Goal: Task Accomplishment & Management: Manage account settings

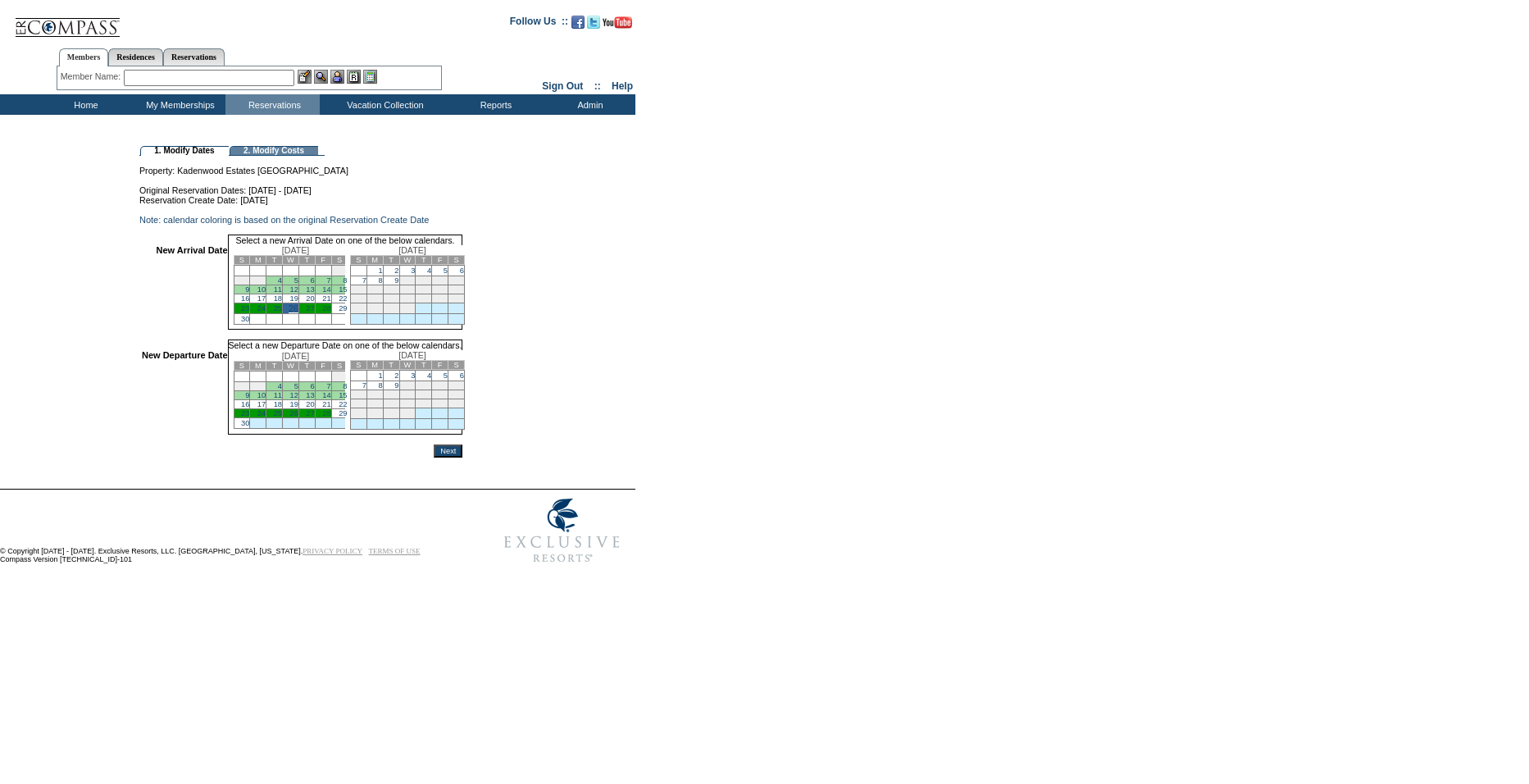
click at [347, 417] on link "29" at bounding box center [343, 413] width 8 height 8
click at [462, 457] on input "Next" at bounding box center [448, 451] width 28 height 13
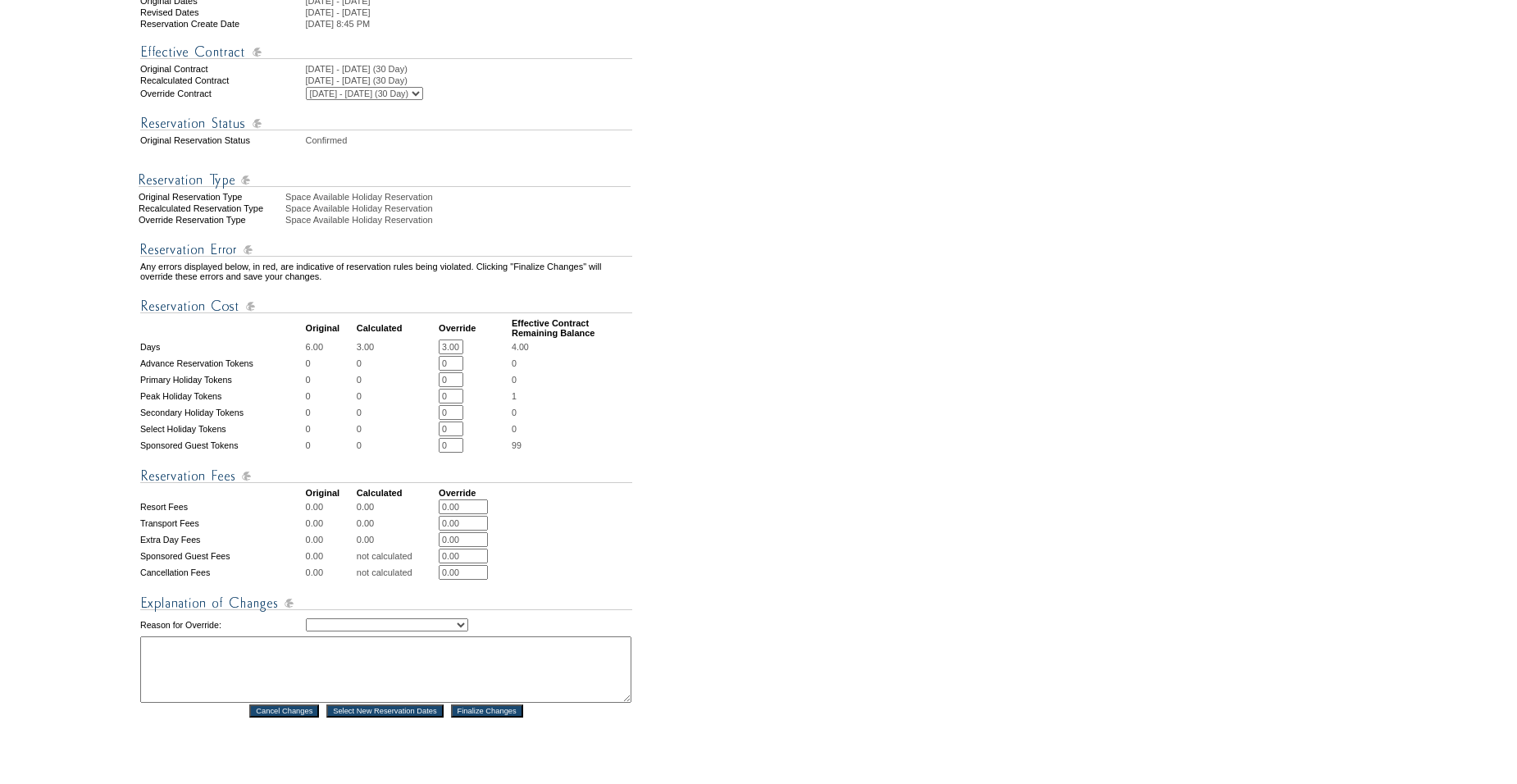
scroll to position [511, 0]
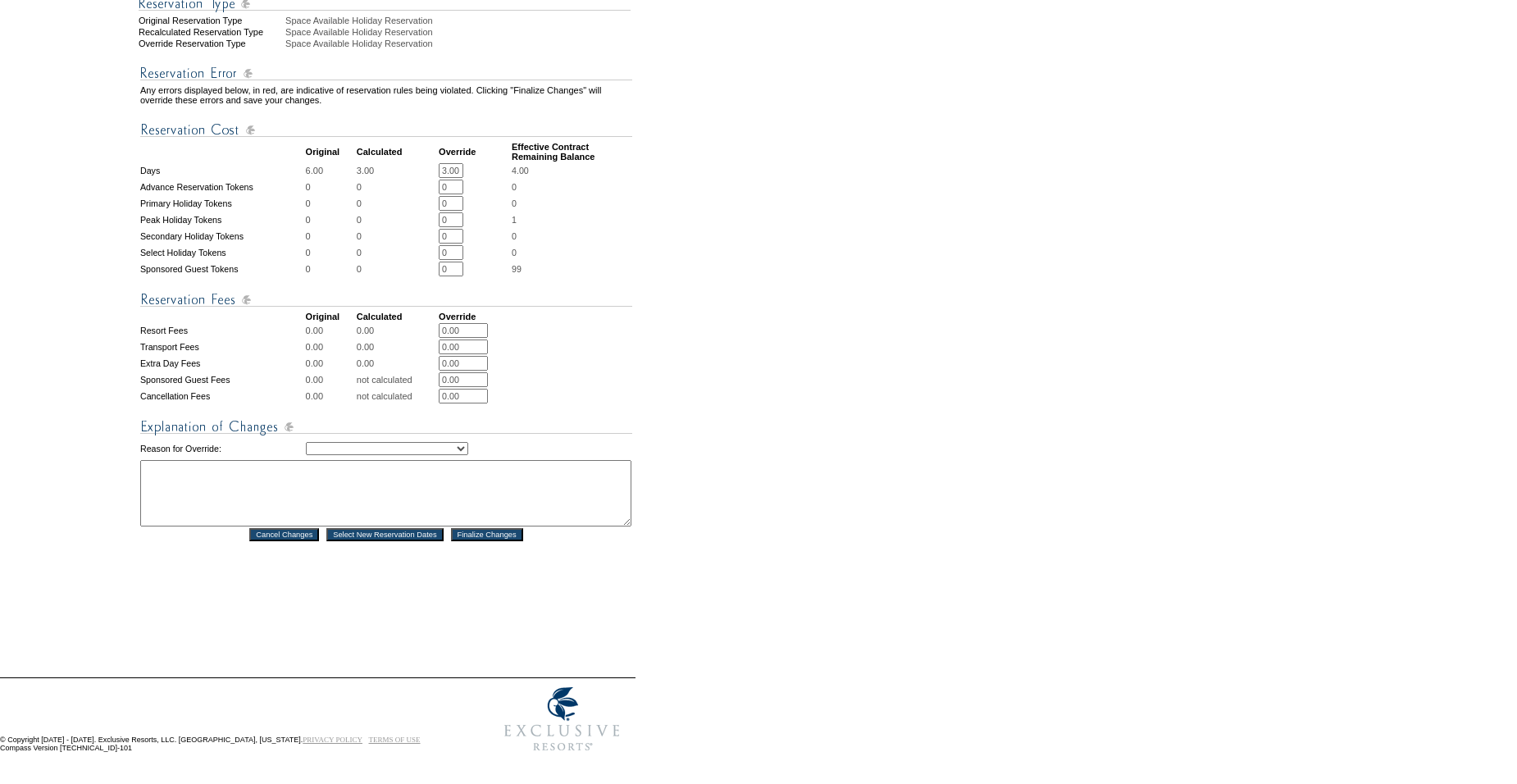
click at [500, 541] on input "Finalize Changes" at bounding box center [487, 534] width 72 height 13
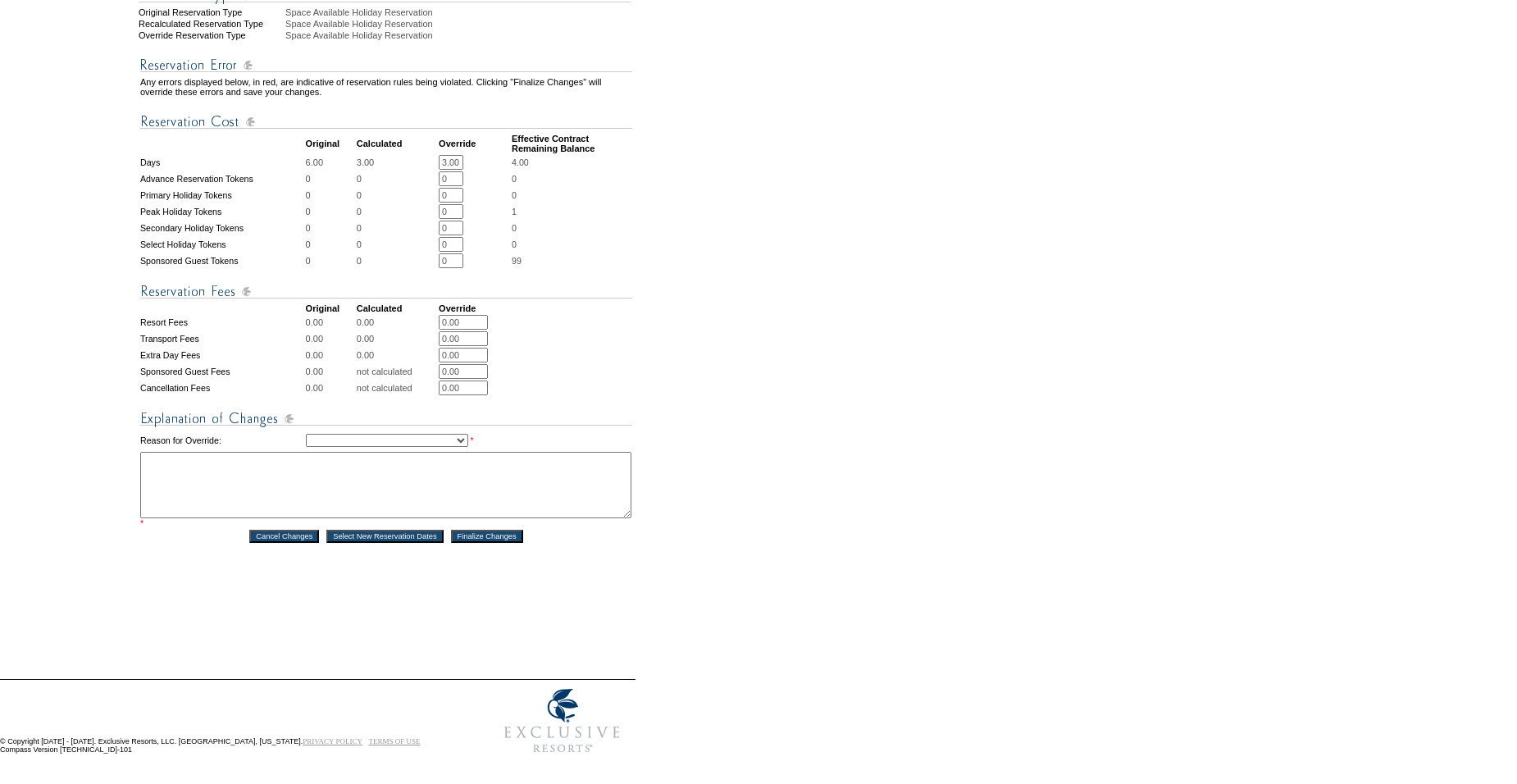
scroll to position [524, 0]
click at [376, 445] on select "Creating Continuous Stay Days Rebooked After Cancellation Editing Occupant Expe…" at bounding box center [387, 439] width 163 height 13
select select "1043"
click at [306, 445] on select "Creating Continuous Stay Days Rebooked After Cancellation Editing Occupant Expe…" at bounding box center [387, 439] width 163 height 13
click at [353, 508] on textarea at bounding box center [386, 482] width 491 height 66
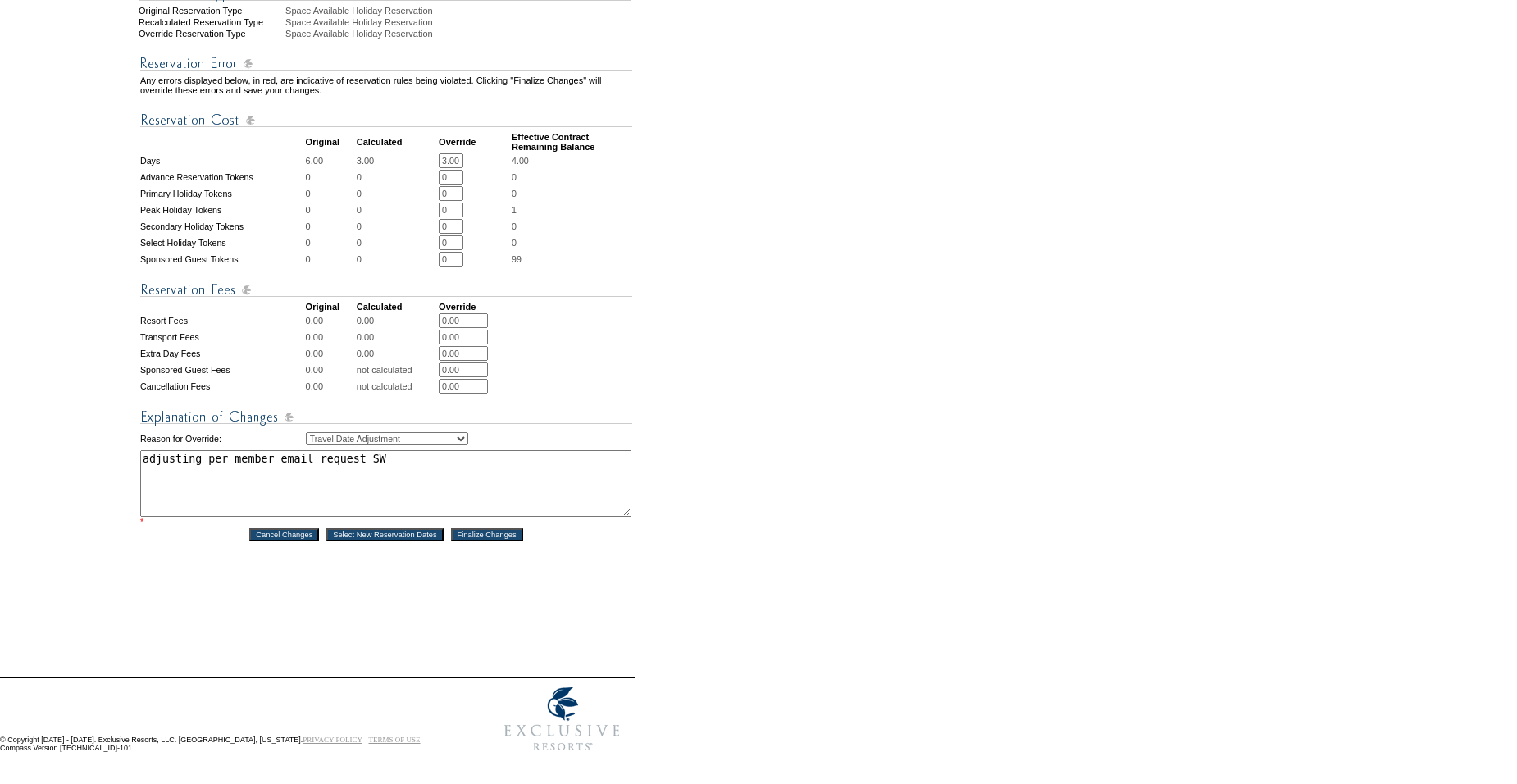
type textarea "adjusting per member email request SW"
click at [486, 541] on input "Finalize Changes" at bounding box center [487, 534] width 72 height 13
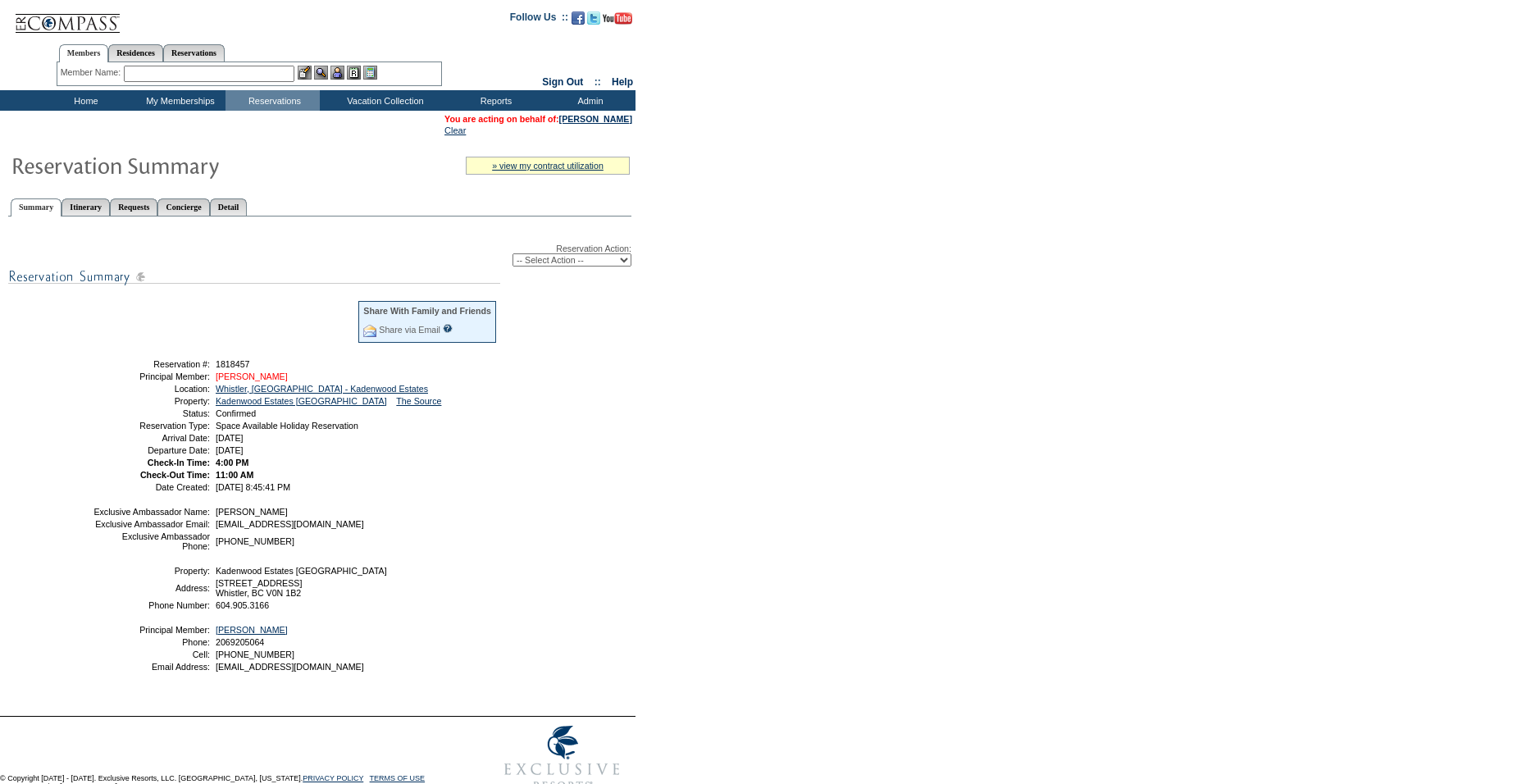
click at [270, 381] on link "[PERSON_NAME]" at bounding box center [251, 376] width 72 height 10
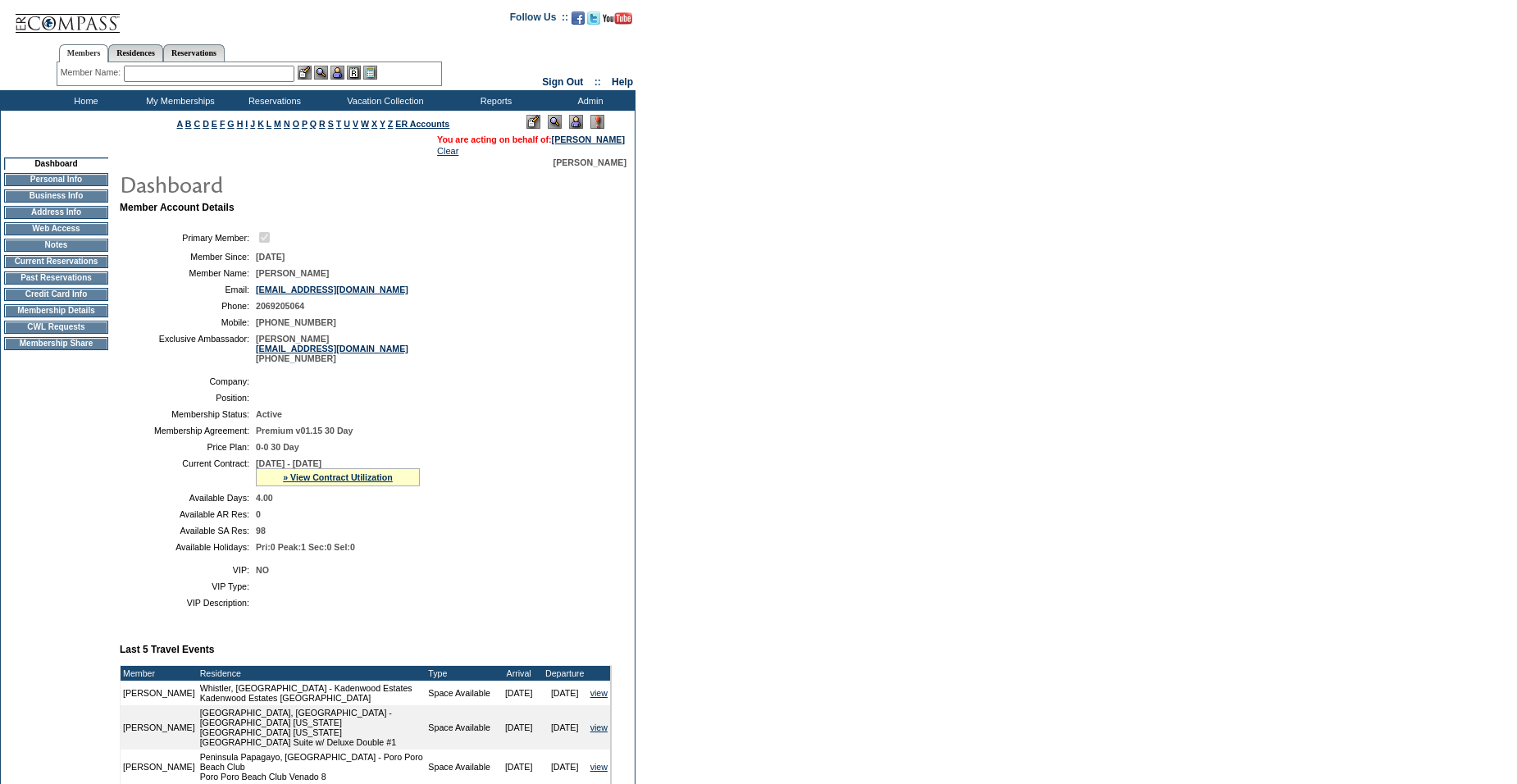
click at [572, 126] on img at bounding box center [576, 121] width 14 height 14
click at [60, 333] on td "CWL Requests" at bounding box center [56, 328] width 104 height 13
